Goal: Transaction & Acquisition: Purchase product/service

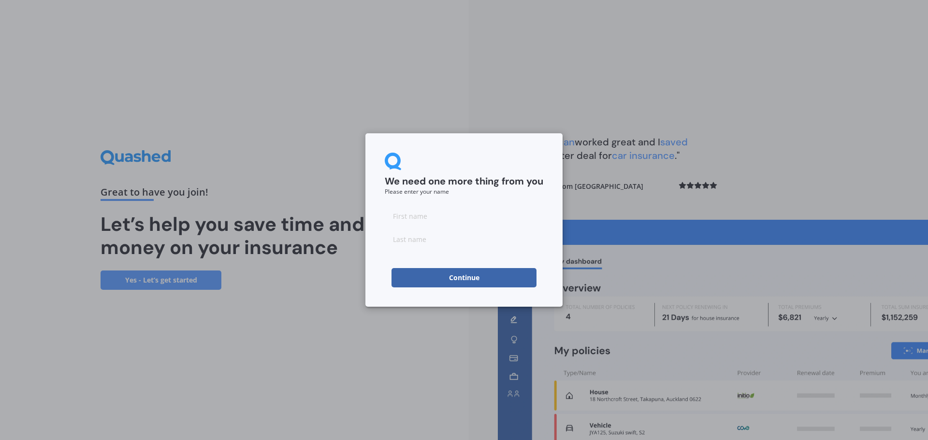
click at [427, 219] on input at bounding box center [464, 215] width 158 height 19
type input "Rob"
click at [431, 244] on input at bounding box center [464, 239] width 158 height 19
type input "Prasad"
click at [477, 274] on button "Continue" at bounding box center [463, 277] width 145 height 19
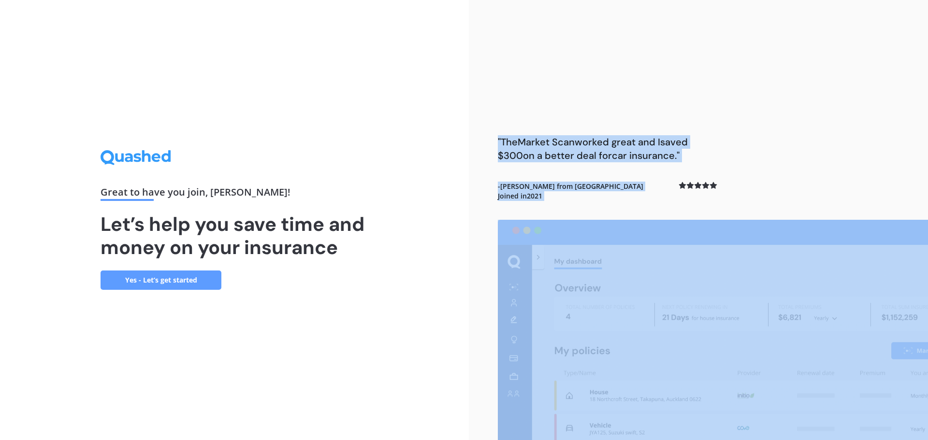
click at [477, 274] on div ""The Market Scan worked great and I saved $300 on a better deal for car insuran…" at bounding box center [698, 220] width 459 height 440
click at [136, 282] on link "Yes - Let’s get started" at bounding box center [160, 280] width 121 height 19
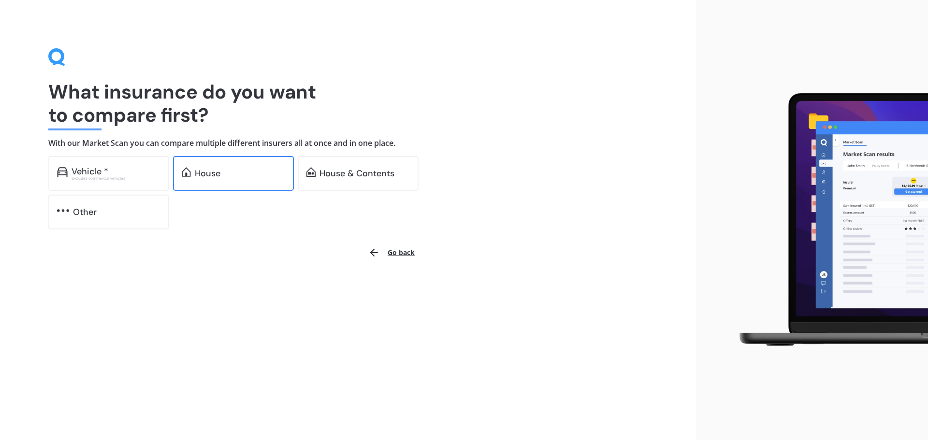
click at [235, 174] on div "House" at bounding box center [240, 174] width 90 height 10
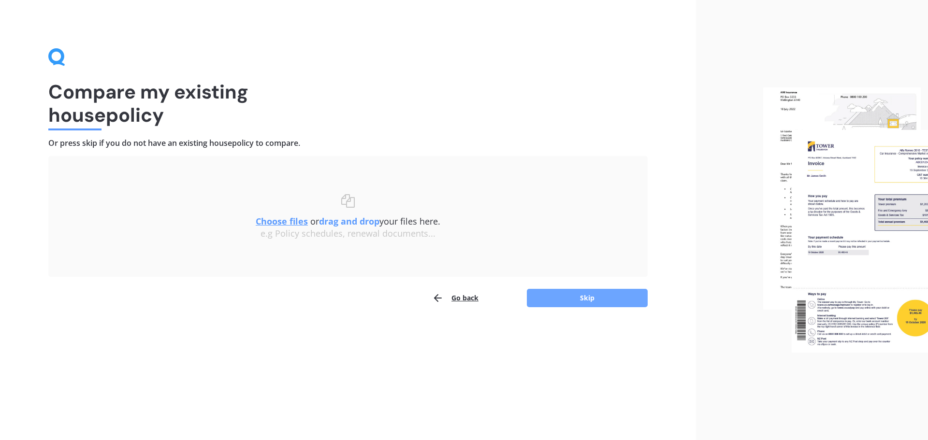
click at [590, 305] on button "Skip" at bounding box center [587, 298] width 121 height 18
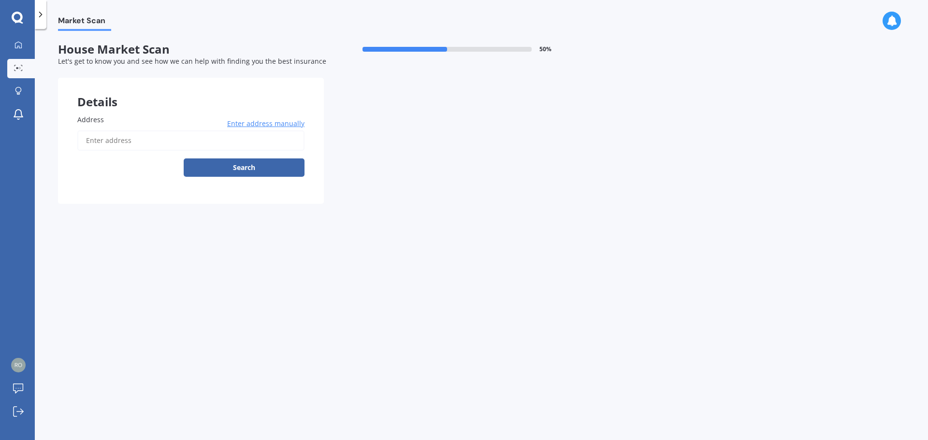
click at [122, 140] on input "Address" at bounding box center [190, 140] width 227 height 20
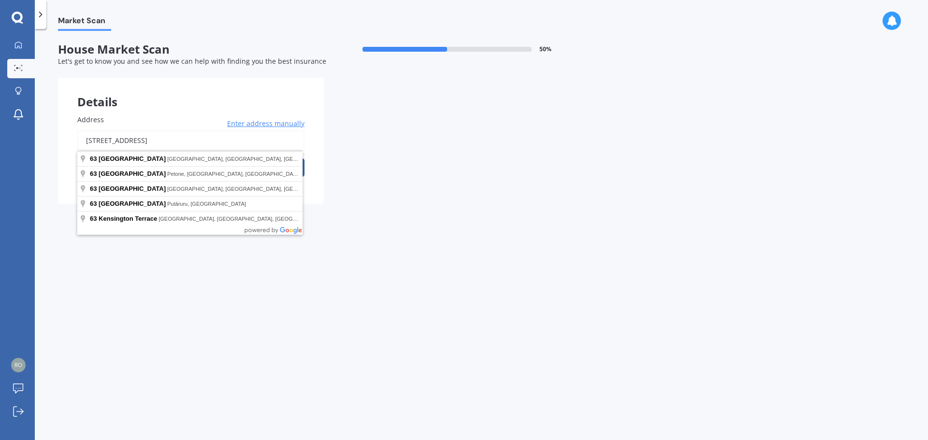
click at [184, 158] on button "Search" at bounding box center [244, 167] width 121 height 18
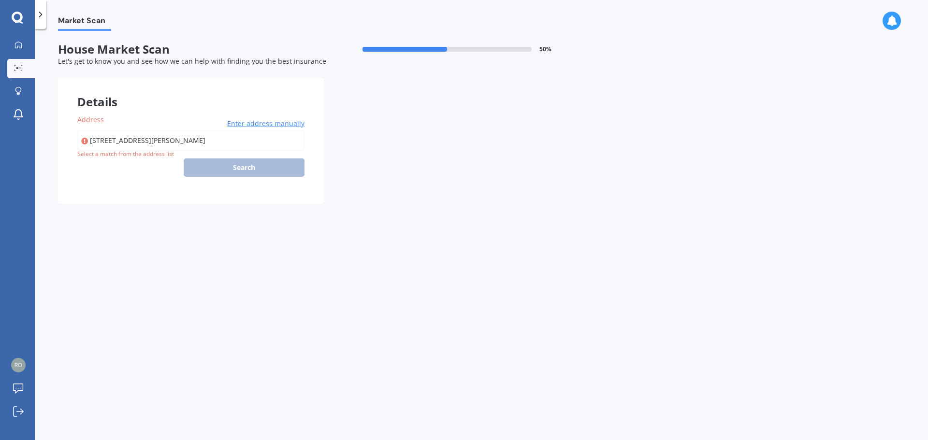
type input "[STREET_ADDRESS][PERSON_NAME]"
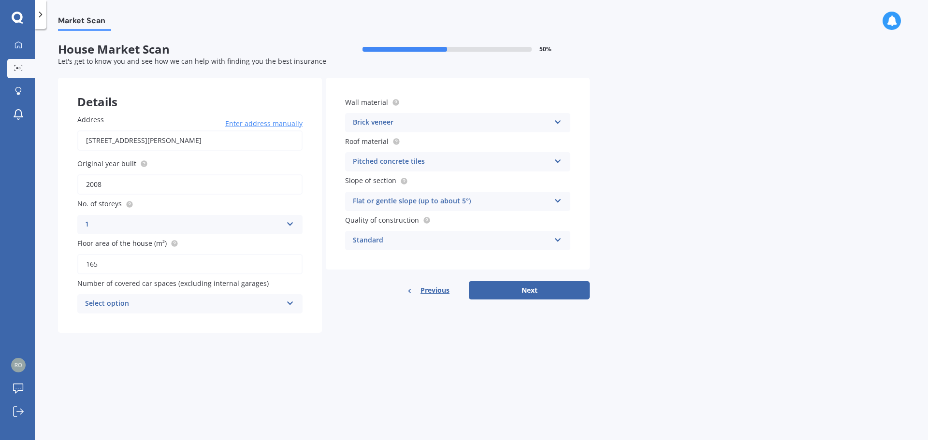
click at [285, 302] on div "Select option 0 1 2 3 4 5+" at bounding box center [189, 303] width 225 height 19
click at [107, 354] on div "2" at bounding box center [190, 357] width 224 height 17
click at [524, 291] on button "Next" at bounding box center [529, 290] width 121 height 18
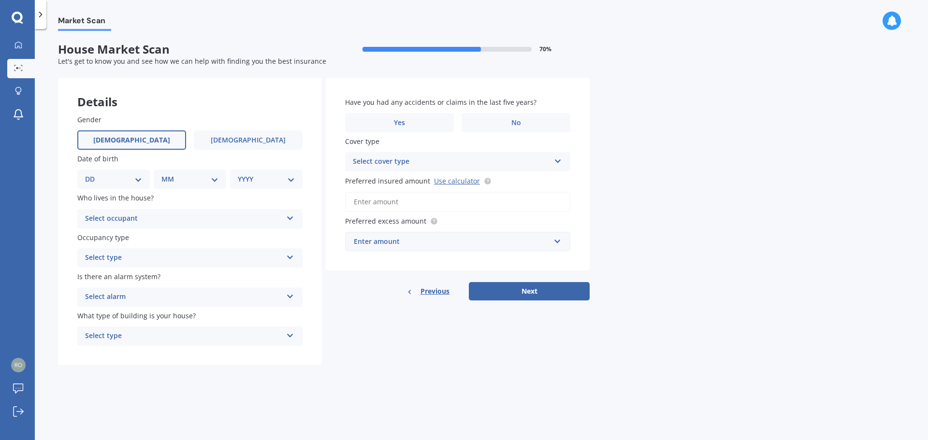
click at [137, 141] on span "Male" at bounding box center [131, 140] width 77 height 8
click at [0, 0] on input "Male" at bounding box center [0, 0] width 0 height 0
click at [142, 181] on select "DD 01 02 03 04 05 06 07 08 09 10 11 12 13 14 15 16 17 18 19 20 21 22 23 24 25 2…" at bounding box center [113, 179] width 57 height 11
select select "14"
click at [93, 174] on select "DD 01 02 03 04 05 06 07 08 09 10 11 12 13 14 15 16 17 18 19 20 21 22 23 24 25 2…" at bounding box center [113, 179] width 57 height 11
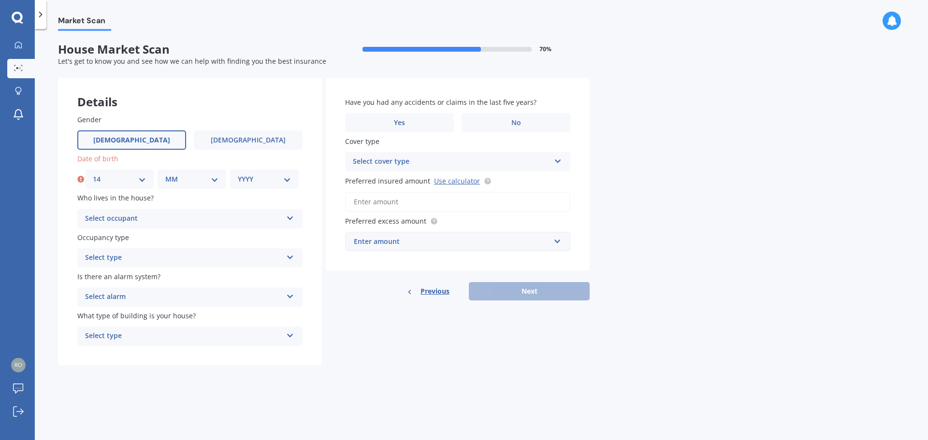
click at [213, 179] on select "MM 01 02 03 04 05 06 07 08 09 10 11 12" at bounding box center [191, 179] width 53 height 11
select select "07"
click at [165, 174] on select "MM 01 02 03 04 05 06 07 08 09 10 11 12" at bounding box center [191, 179] width 53 height 11
click at [277, 179] on select "YYYY 2009 2008 2007 2006 2005 2004 2003 2002 2001 2000 1999 1998 1997 1996 1995…" at bounding box center [264, 179] width 53 height 11
select select "1982"
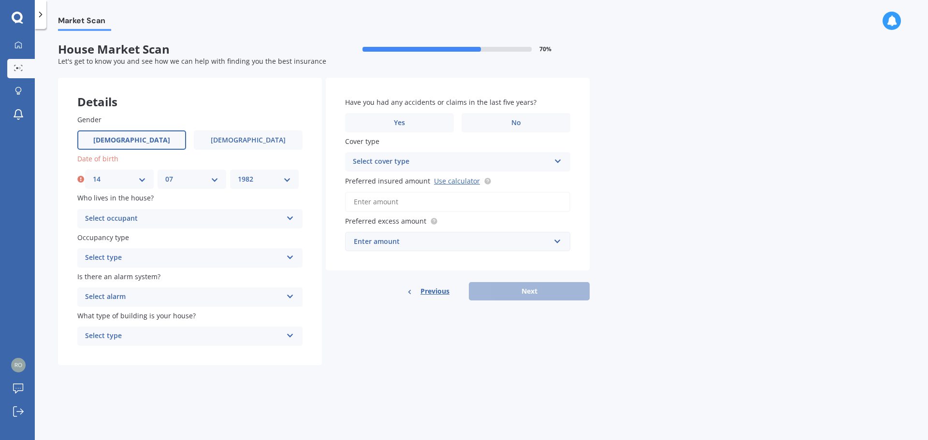
click at [238, 174] on select "YYYY 2009 2008 2007 2006 2005 2004 2003 2002 2001 2000 1999 1998 1997 1996 1995…" at bounding box center [264, 179] width 53 height 11
click at [143, 216] on div "Select occupant" at bounding box center [183, 219] width 197 height 12
click at [117, 236] on div "Owner" at bounding box center [190, 237] width 224 height 17
click at [137, 257] on div "Select type" at bounding box center [183, 258] width 197 height 12
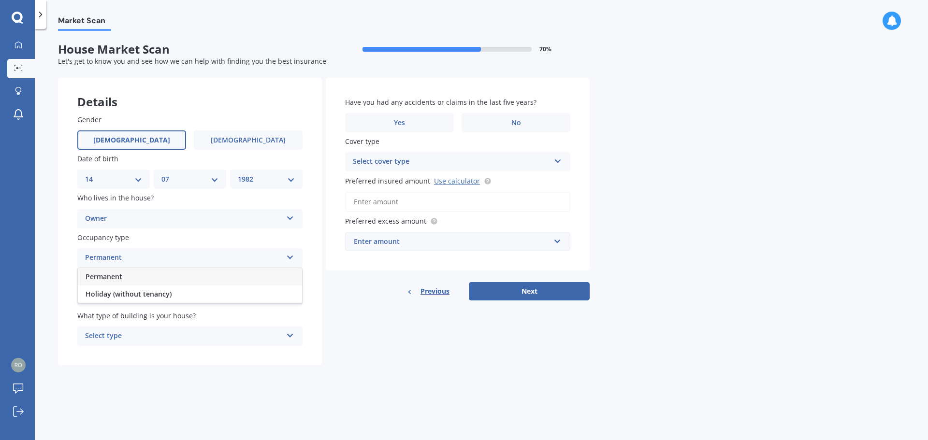
click at [134, 276] on div "Permanent" at bounding box center [190, 276] width 224 height 17
click at [144, 292] on div "Select alarm" at bounding box center [183, 297] width 197 height 12
click at [134, 316] on span "Yes, monitored" at bounding box center [111, 315] width 50 height 9
click at [137, 334] on div "Select type" at bounding box center [183, 336] width 197 height 12
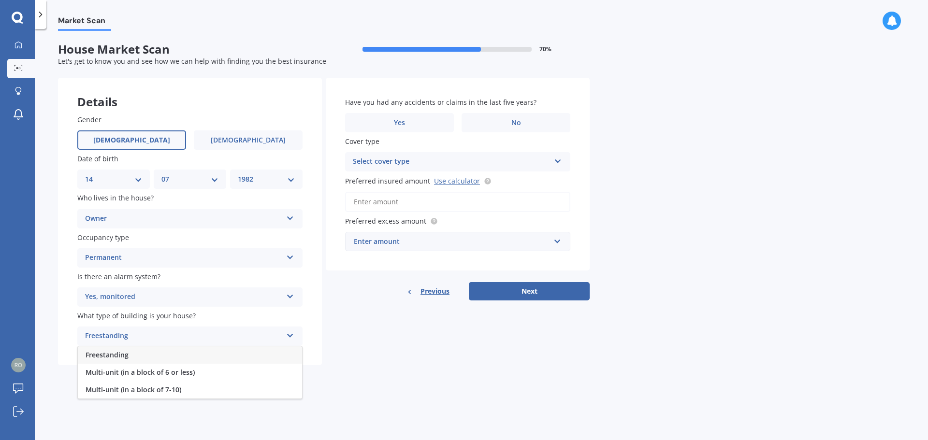
click at [145, 357] on div "Freestanding" at bounding box center [190, 354] width 224 height 17
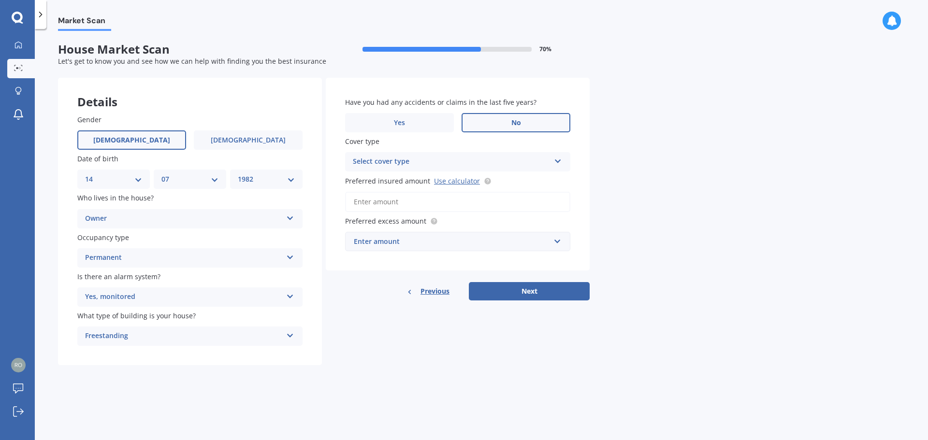
click at [514, 120] on span "No" at bounding box center [516, 123] width 10 height 8
click at [0, 0] on input "No" at bounding box center [0, 0] width 0 height 0
click at [383, 159] on div "Select cover type" at bounding box center [451, 162] width 197 height 12
click at [379, 182] on div "High" at bounding box center [457, 180] width 224 height 17
click at [397, 202] on input "Preferred insured amount Use calculator" at bounding box center [457, 202] width 225 height 20
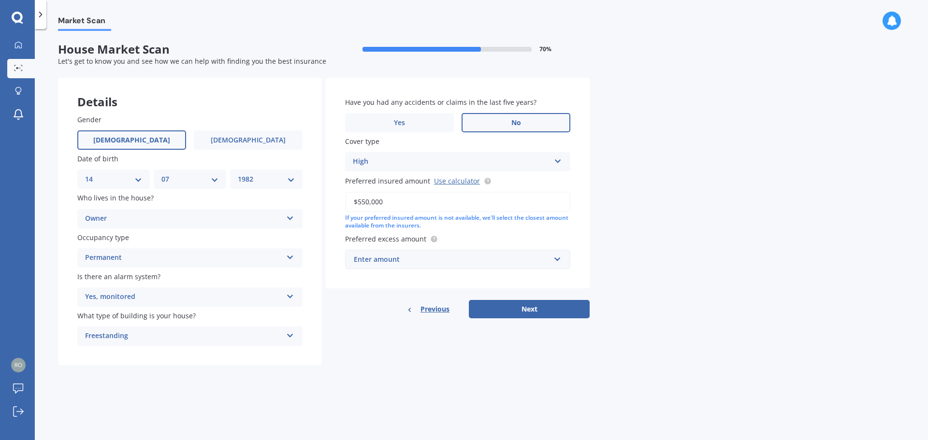
type input "$550,000"
click at [379, 257] on div "Enter amount" at bounding box center [452, 259] width 196 height 11
click at [530, 215] on div "If your preferred insured amount is not available, we'll select the closest amo…" at bounding box center [457, 222] width 225 height 16
click at [443, 265] on div "$300" at bounding box center [452, 259] width 196 height 11
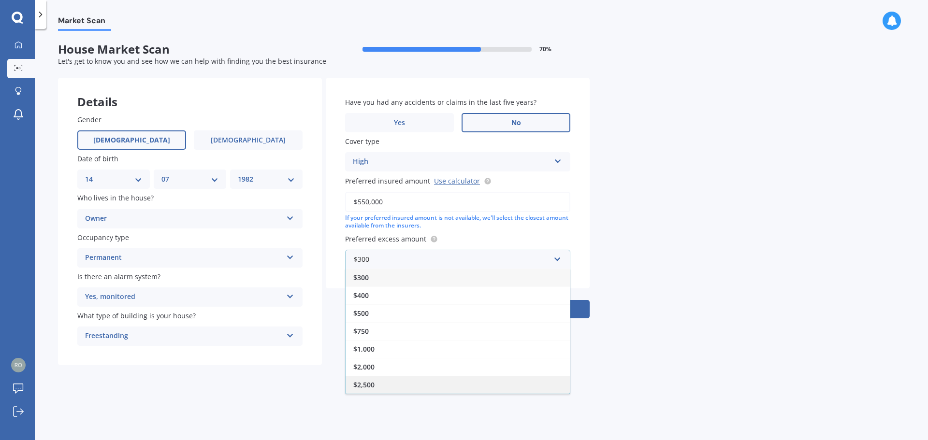
click at [375, 387] on div "$2,500" at bounding box center [457, 385] width 224 height 18
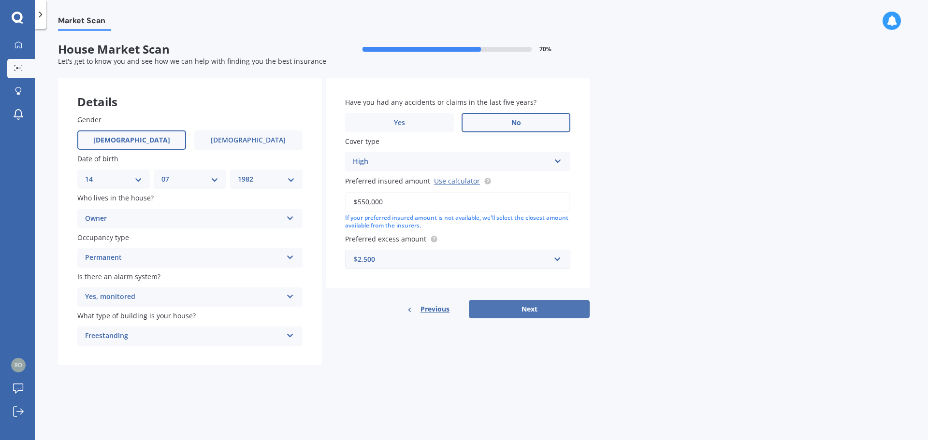
click at [536, 303] on button "Next" at bounding box center [529, 309] width 121 height 18
select select "14"
select select "07"
select select "1982"
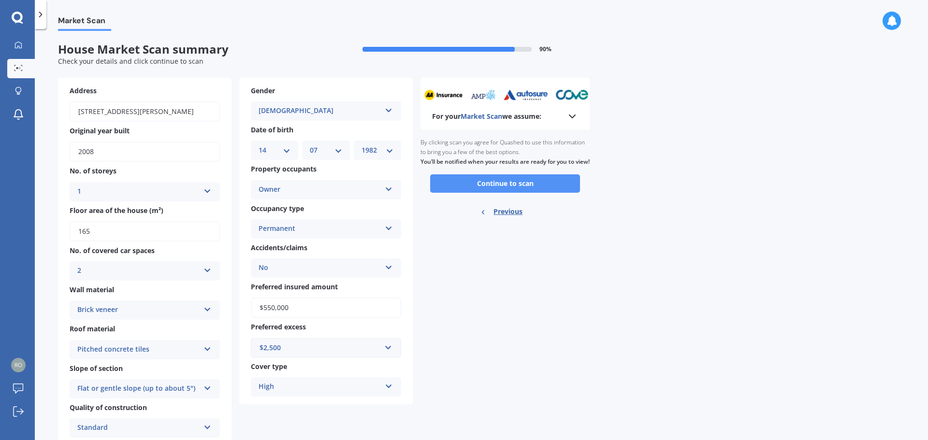
click at [512, 193] on button "Continue to scan" at bounding box center [505, 183] width 150 height 18
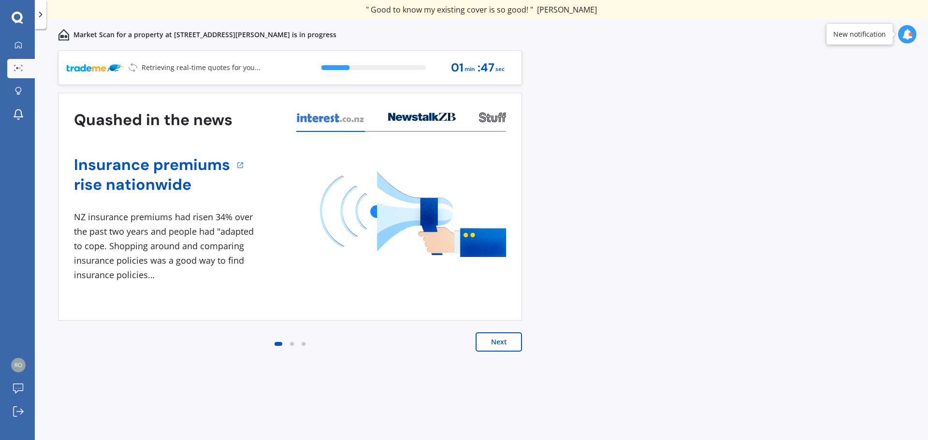
click at [497, 352] on div "Next" at bounding box center [290, 351] width 464 height 39
click at [499, 346] on button "Next" at bounding box center [498, 341] width 46 height 19
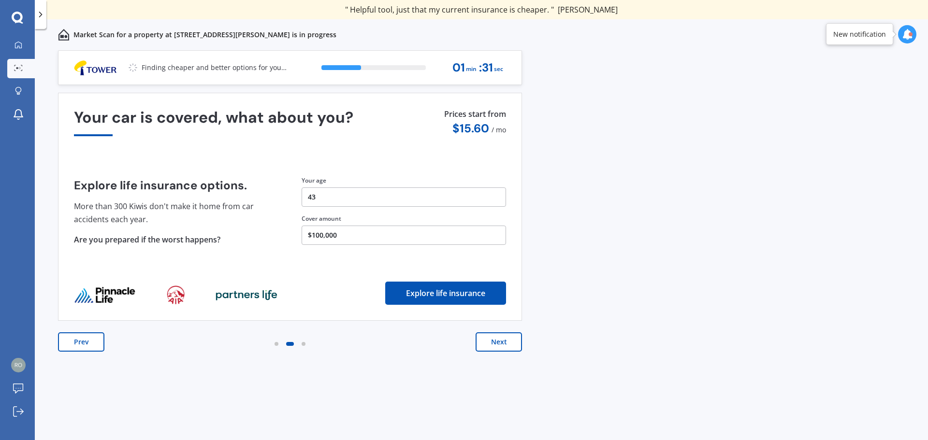
click at [496, 349] on button "Next" at bounding box center [498, 341] width 46 height 19
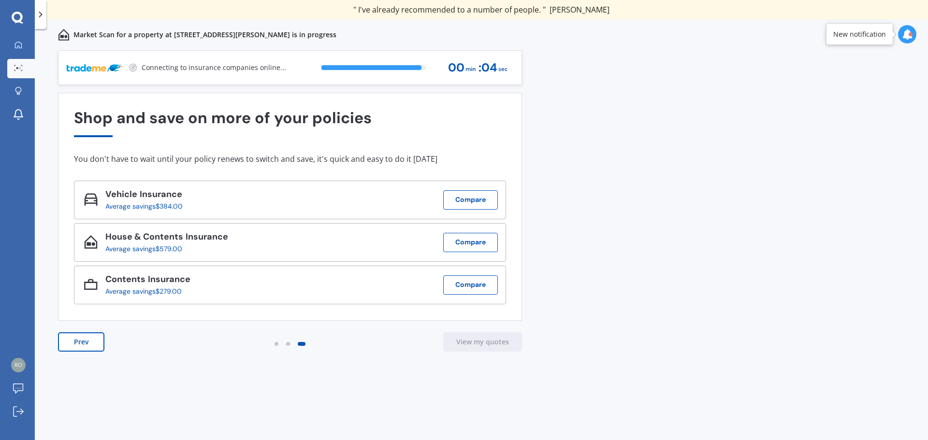
click at [510, 411] on div "Previous 60,000+ Kiwis have signed up to shop and save on insurance with us " H…" at bounding box center [481, 255] width 893 height 411
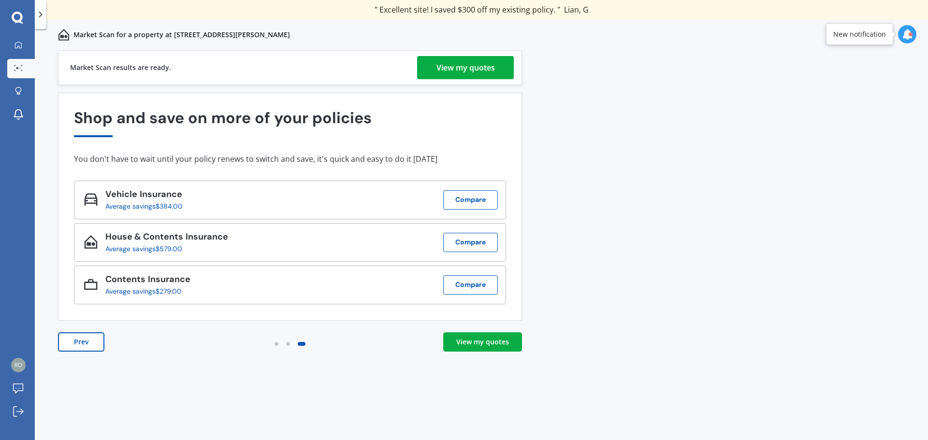
click at [477, 345] on div "View my quotes" at bounding box center [482, 342] width 53 height 10
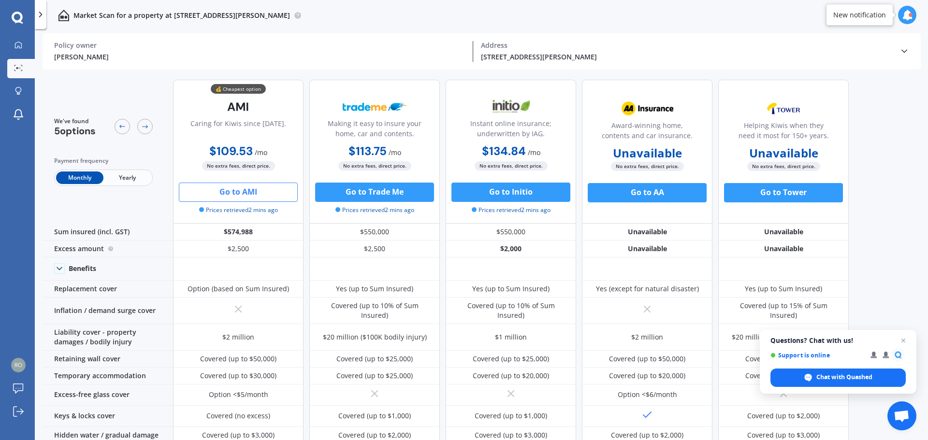
click at [247, 187] on button "Go to AMI" at bounding box center [238, 192] width 119 height 19
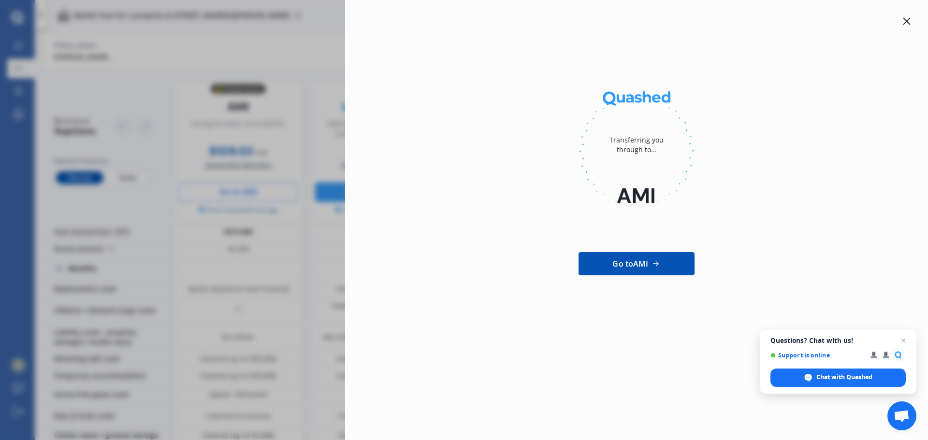
click at [528, 153] on div at bounding box center [636, 151] width 552 height 132
click at [624, 264] on span "Go to AMI" at bounding box center [630, 264] width 36 height 12
click at [271, 280] on div "Transferring you through to... Go to AMI" at bounding box center [464, 220] width 928 height 440
drag, startPoint x: 147, startPoint y: 51, endPoint x: 145, endPoint y: 57, distance: 6.7
click at [145, 56] on div "Transferring you through to... Go to AMI" at bounding box center [464, 220] width 928 height 440
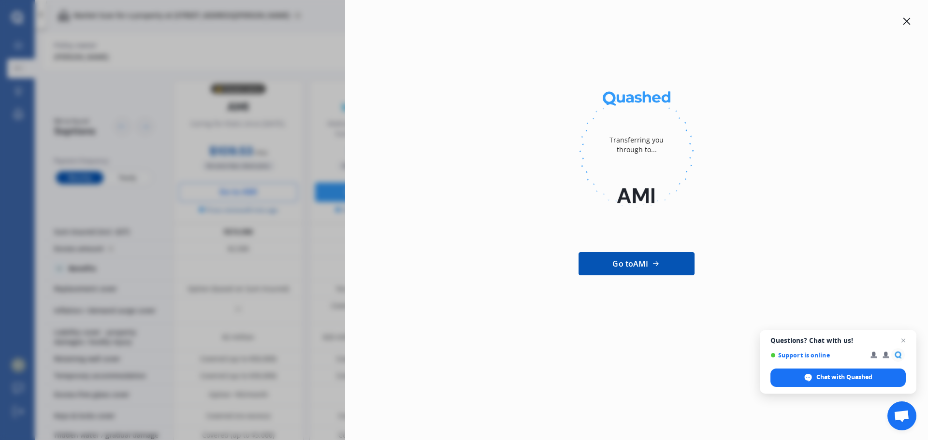
click at [187, 258] on div "Transferring you through to... Go to AMI" at bounding box center [464, 220] width 928 height 440
click at [634, 358] on div "Transferring you through to... Go to AMI" at bounding box center [636, 220] width 583 height 440
click at [174, 141] on div "Transferring you through to... Go to AMI" at bounding box center [464, 220] width 928 height 440
click at [161, 98] on div "Transferring you through to... Go to AMI" at bounding box center [464, 220] width 928 height 440
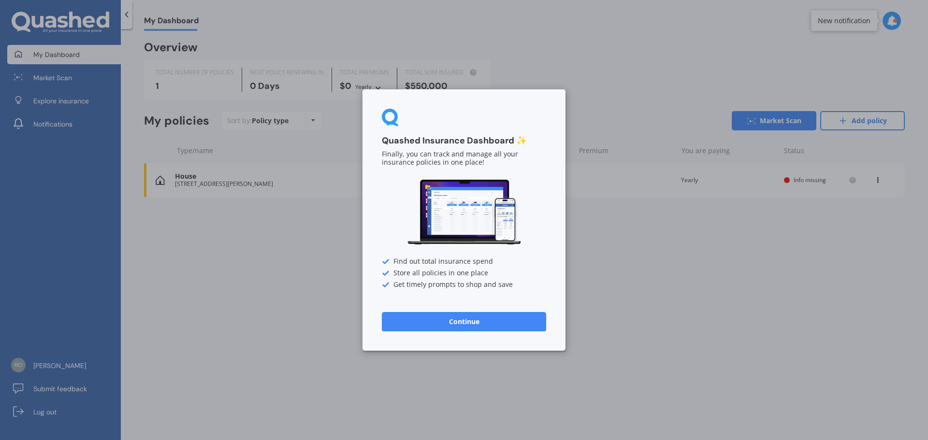
click at [432, 316] on button "Continue" at bounding box center [464, 321] width 164 height 19
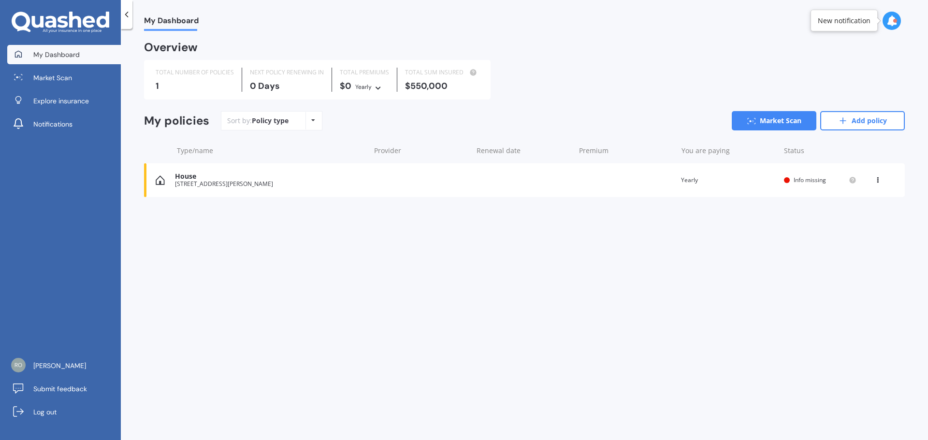
click at [213, 179] on div "House" at bounding box center [270, 176] width 190 height 8
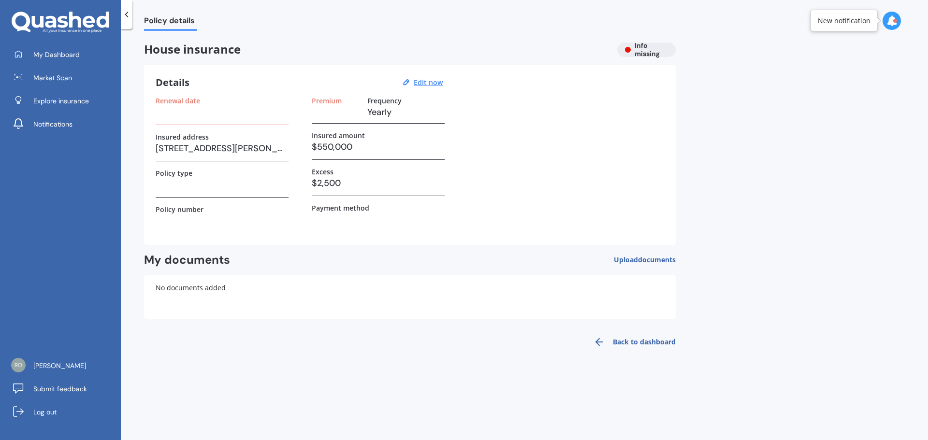
click at [343, 184] on h3 "$2,500" at bounding box center [378, 183] width 133 height 14
click at [344, 182] on h3 "$2,500" at bounding box center [378, 183] width 133 height 14
click at [338, 184] on h3 "$2,500" at bounding box center [378, 183] width 133 height 14
click at [636, 50] on div "House insurance Info missing" at bounding box center [409, 50] width 531 height 14
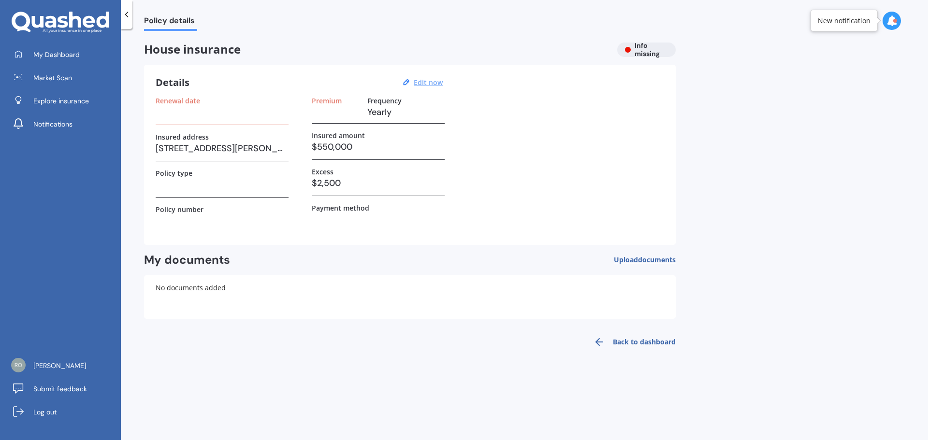
click at [434, 85] on u "Edit now" at bounding box center [428, 82] width 29 height 9
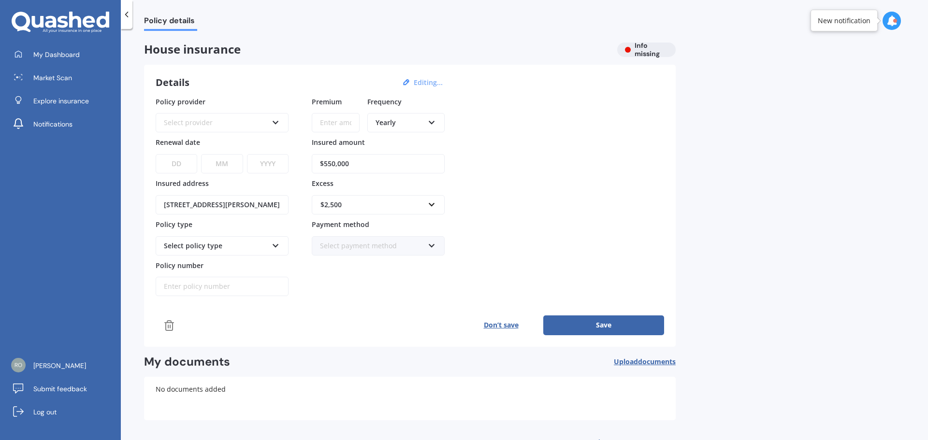
click at [516, 329] on button "Don’t save" at bounding box center [501, 325] width 85 height 19
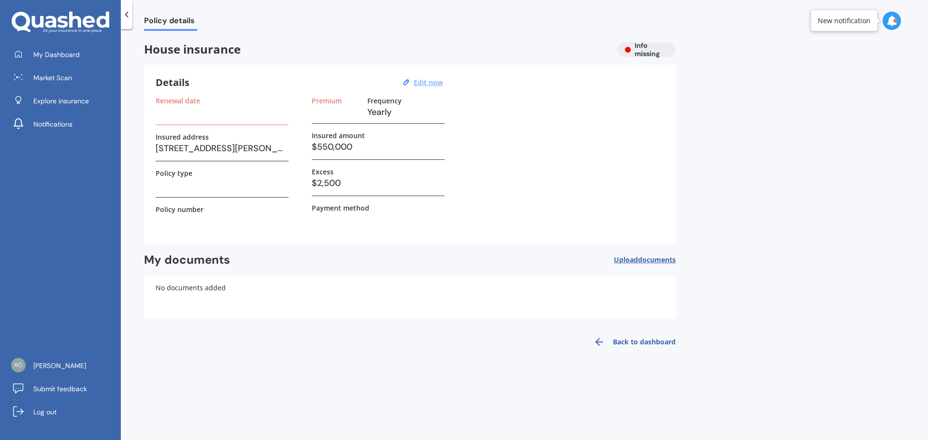
click at [645, 261] on span "documents" at bounding box center [657, 259] width 38 height 9
click at [127, 18] on icon at bounding box center [127, 15] width 10 height 10
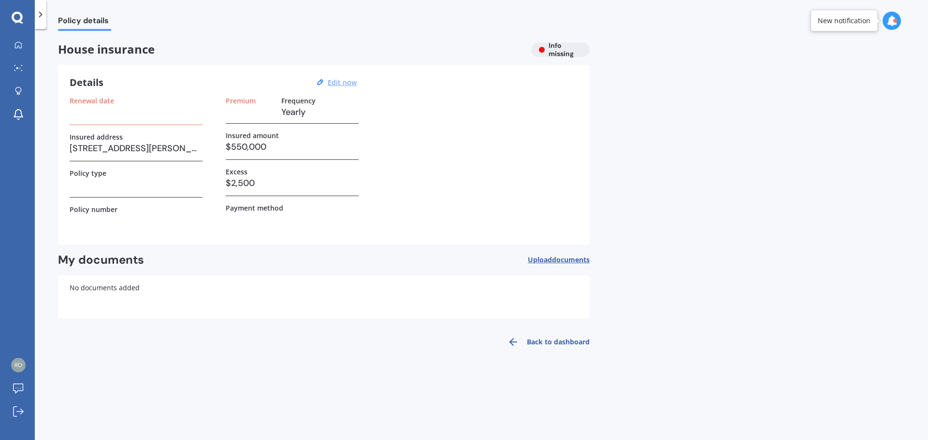
click at [127, 18] on div "Policy details" at bounding box center [481, 15] width 893 height 31
click at [259, 182] on h3 "$2,500" at bounding box center [292, 183] width 133 height 14
click at [14, 16] on icon at bounding box center [18, 18] width 12 height 13
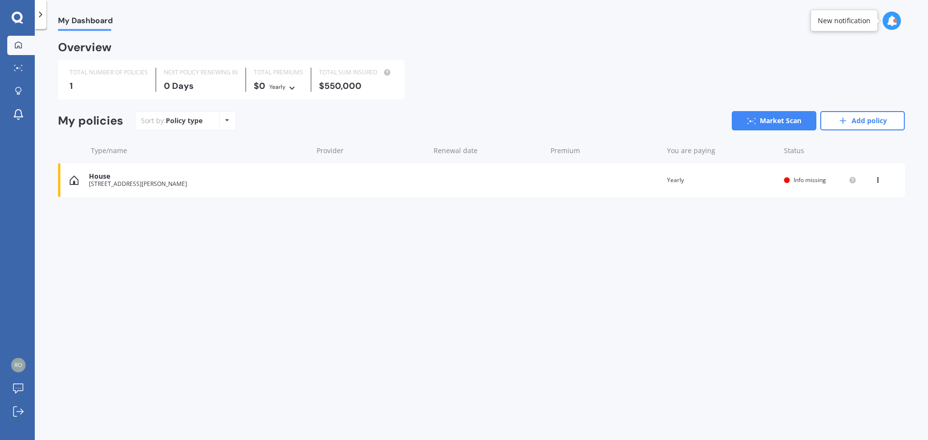
drag, startPoint x: 17, startPoint y: 0, endPoint x: 378, endPoint y: 86, distance: 370.9
click at [378, 86] on div "$550,000" at bounding box center [356, 86] width 74 height 10
click at [150, 185] on div "[STREET_ADDRESS][PERSON_NAME]" at bounding box center [198, 184] width 219 height 7
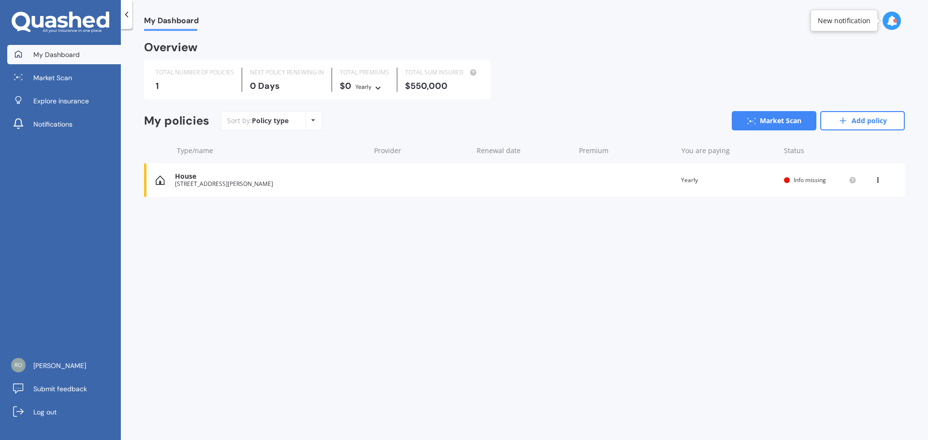
click at [222, 182] on div "[STREET_ADDRESS][PERSON_NAME]" at bounding box center [270, 184] width 190 height 7
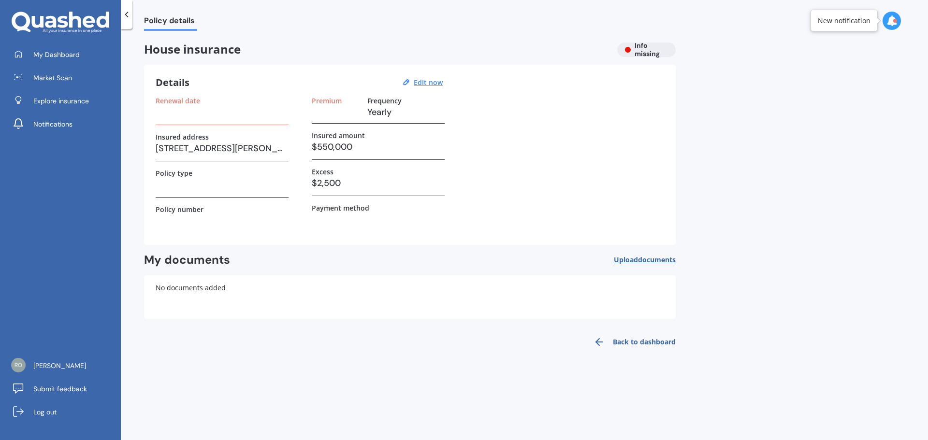
click at [71, 322] on div "My Dashboard Market Scan Explore insurance Notifications Rob Prasad Submit feed…" at bounding box center [60, 242] width 121 height 395
click at [49, 365] on span "[PERSON_NAME]" at bounding box center [59, 366] width 53 height 10
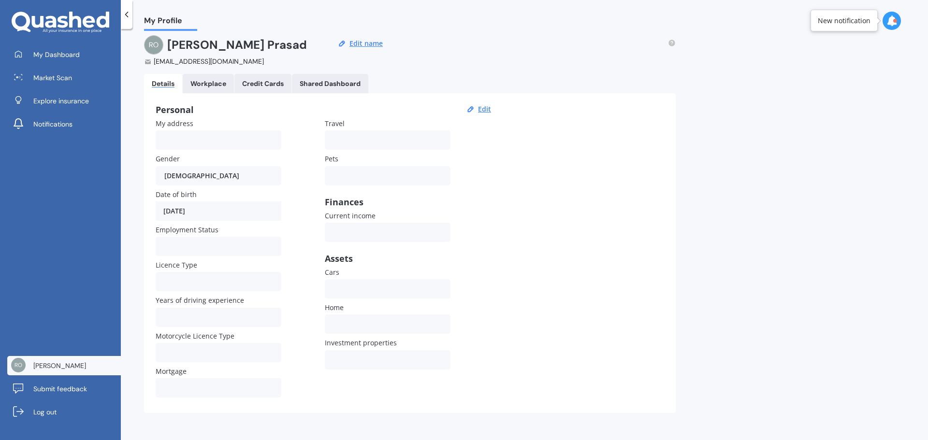
scroll to position [9, 0]
click at [201, 84] on div "Workplace" at bounding box center [208, 82] width 36 height 8
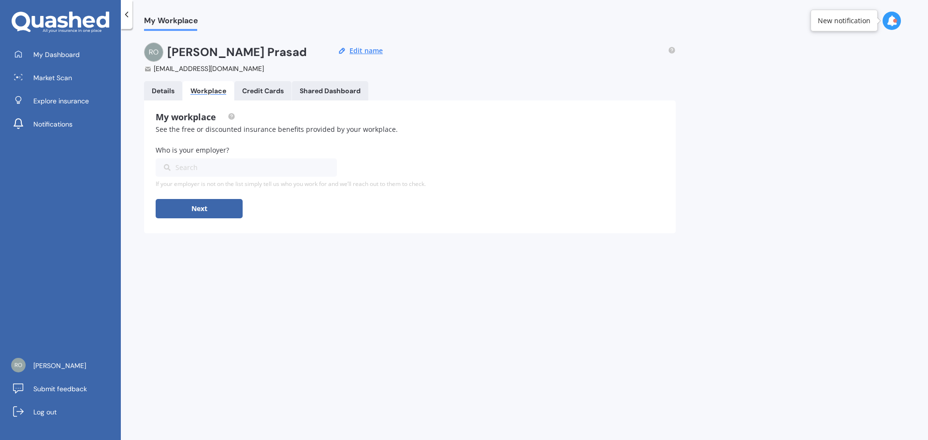
click at [201, 212] on button "Next" at bounding box center [199, 208] width 87 height 19
click at [164, 94] on div "Details" at bounding box center [163, 91] width 23 height 8
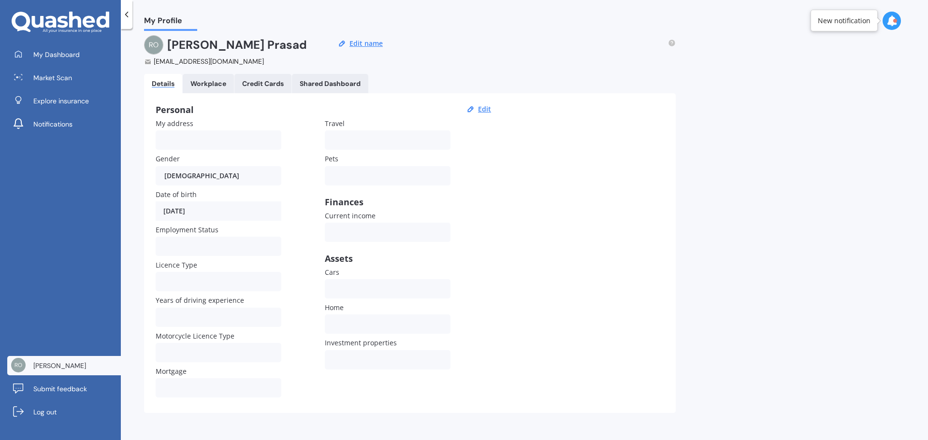
scroll to position [9, 0]
click at [123, 12] on icon at bounding box center [127, 15] width 10 height 10
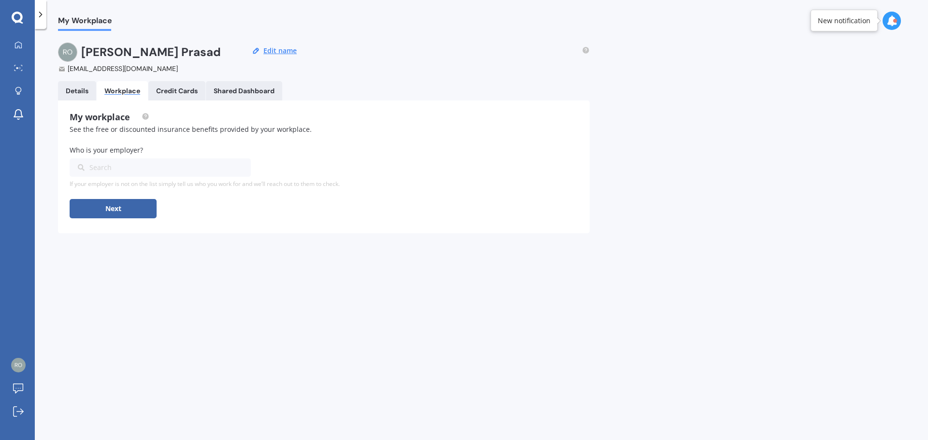
click at [126, 215] on button "Next" at bounding box center [113, 208] width 87 height 19
click at [127, 208] on button "Next" at bounding box center [113, 208] width 87 height 19
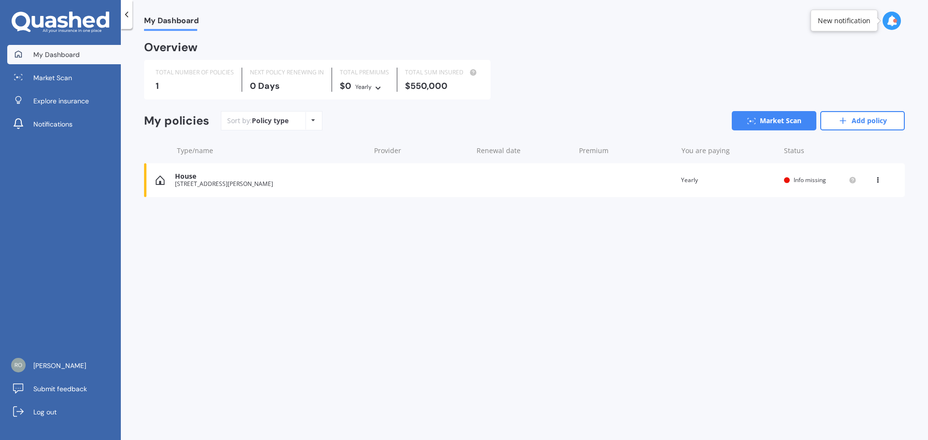
click at [434, 82] on div "$550,000" at bounding box center [442, 86] width 74 height 10
click at [472, 70] on circle at bounding box center [473, 72] width 6 height 6
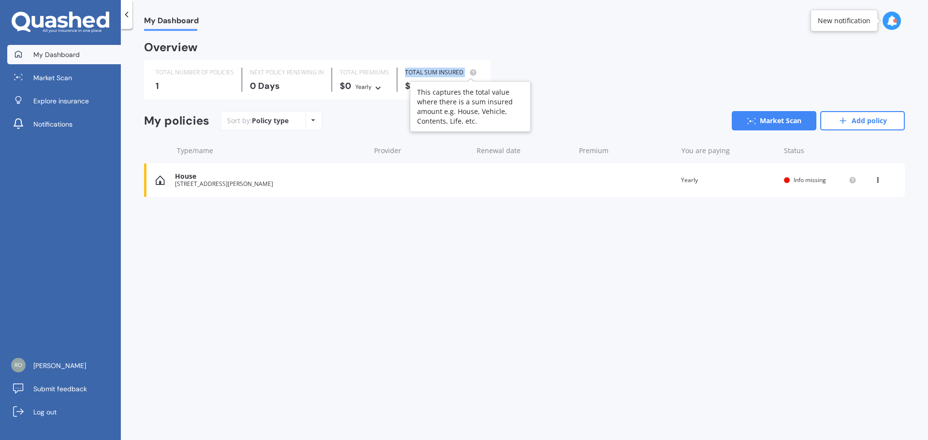
click at [472, 70] on circle at bounding box center [473, 72] width 6 height 6
drag, startPoint x: 477, startPoint y: 132, endPoint x: 446, endPoint y: 90, distance: 52.9
click at [489, 131] on div "My policies Sort by: Policy type Policy type Alphabetical Date added Renewing n…" at bounding box center [524, 124] width 761 height 27
click at [453, 86] on div "$550,000" at bounding box center [442, 86] width 74 height 10
click at [446, 86] on div "$550,000" at bounding box center [442, 86] width 74 height 10
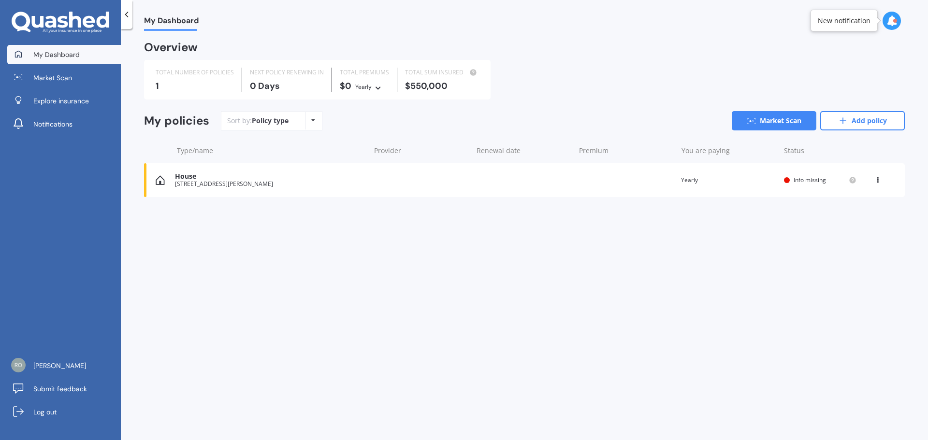
drag, startPoint x: 446, startPoint y: 86, endPoint x: 451, endPoint y: 87, distance: 4.9
click at [449, 87] on div "$550,000" at bounding box center [442, 86] width 74 height 10
